Goal: Task Accomplishment & Management: Manage account settings

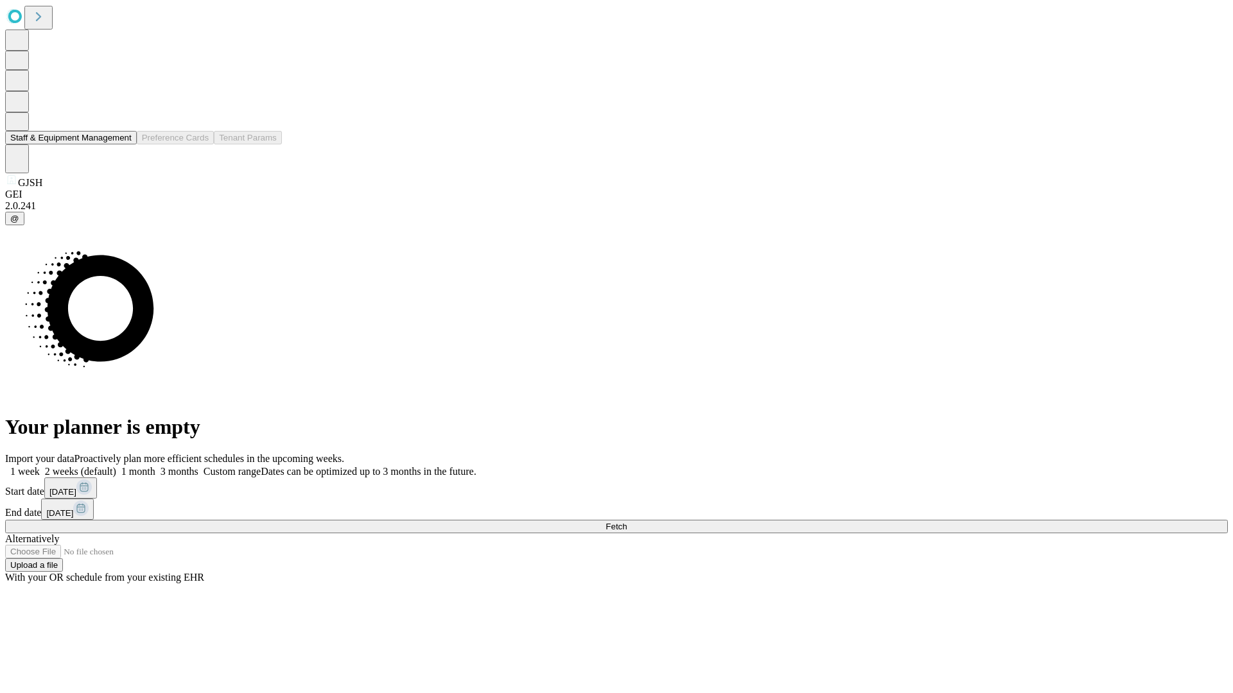
click at [123, 144] on button "Staff & Equipment Management" at bounding box center [71, 137] width 132 height 13
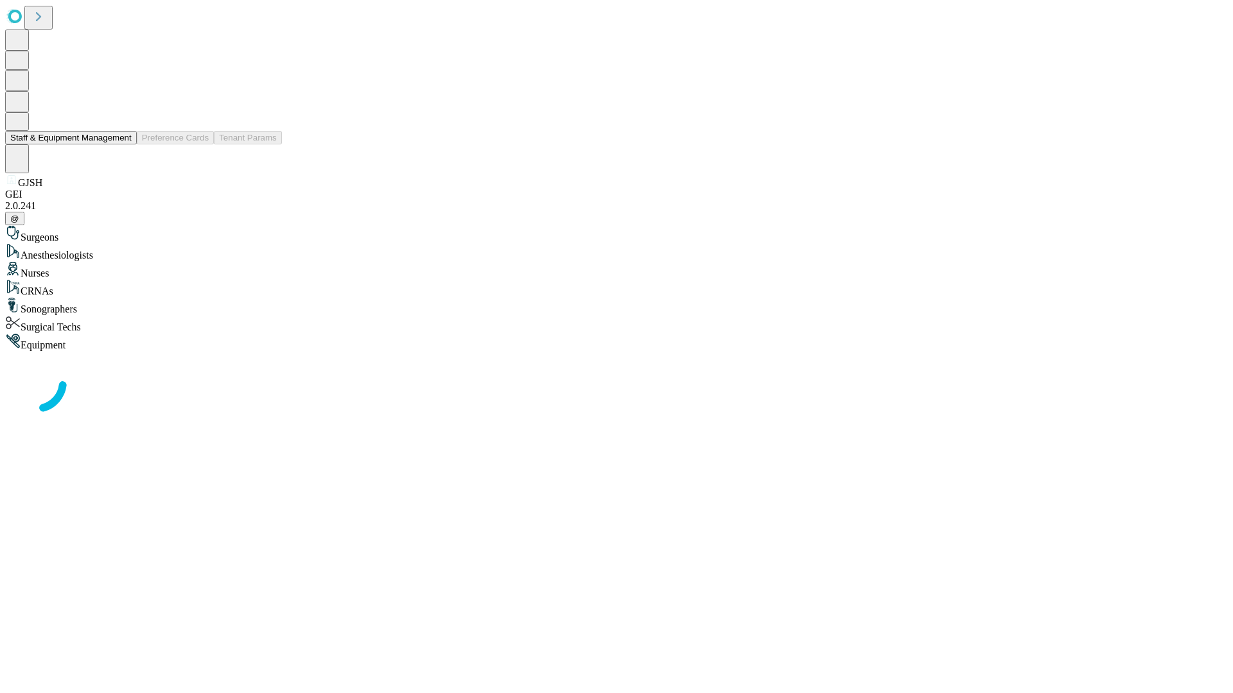
click at [123, 144] on button "Staff & Equipment Management" at bounding box center [71, 137] width 132 height 13
